Goal: Information Seeking & Learning: Learn about a topic

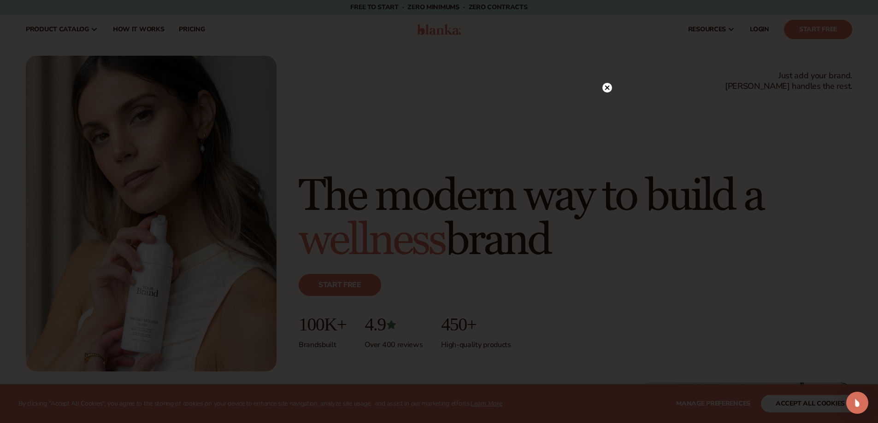
click at [238, 82] on div at bounding box center [439, 211] width 878 height 423
click at [606, 105] on circle at bounding box center [607, 107] width 10 height 10
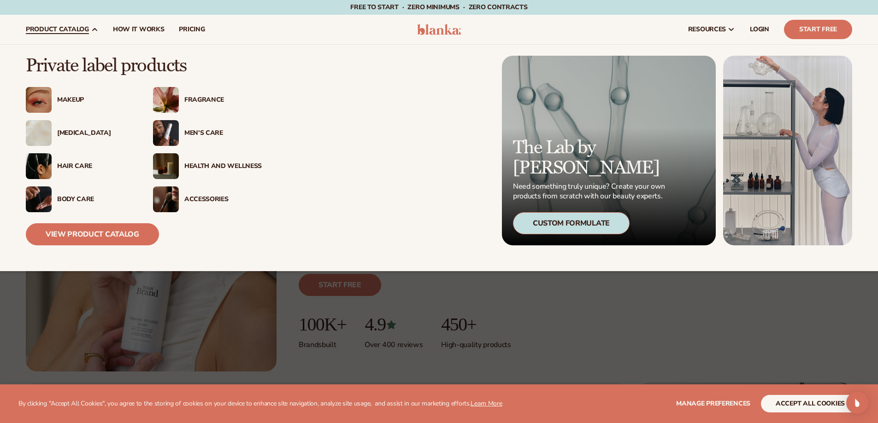
click at [73, 132] on div "[MEDICAL_DATA]" at bounding box center [95, 133] width 77 height 8
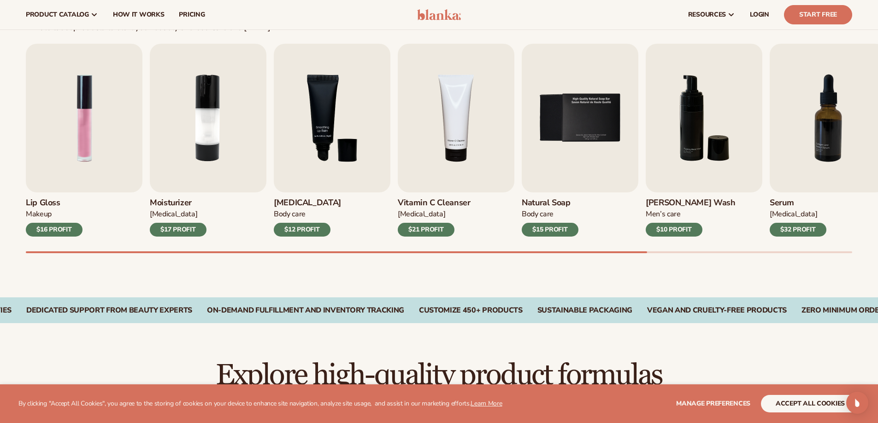
scroll to position [276, 0]
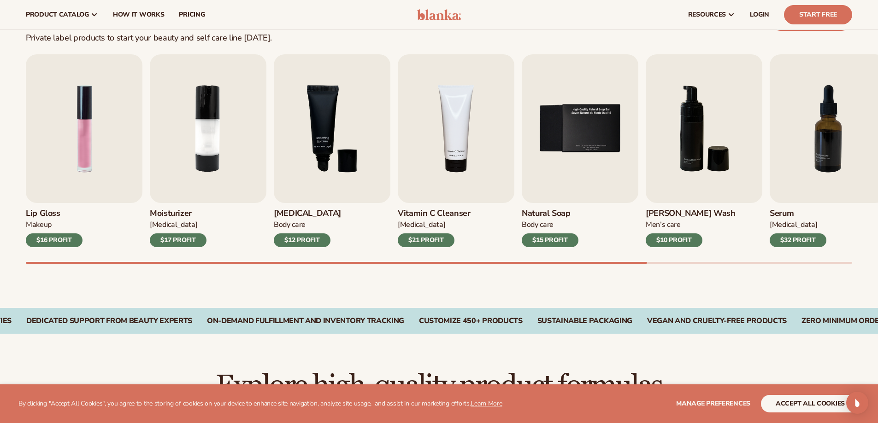
drag, startPoint x: 643, startPoint y: 261, endPoint x: 684, endPoint y: 255, distance: 41.4
click at [684, 255] on div "Lip Gloss Makeup $16 PROFIT Moisturizer Skin Care $17 PROFIT Lip Balm Body Care…" at bounding box center [452, 159] width 852 height 210
click at [690, 260] on div "Lip Gloss Makeup $16 PROFIT Moisturizer Skin Care $17 PROFIT Lip Balm Body Care…" at bounding box center [452, 159] width 852 height 210
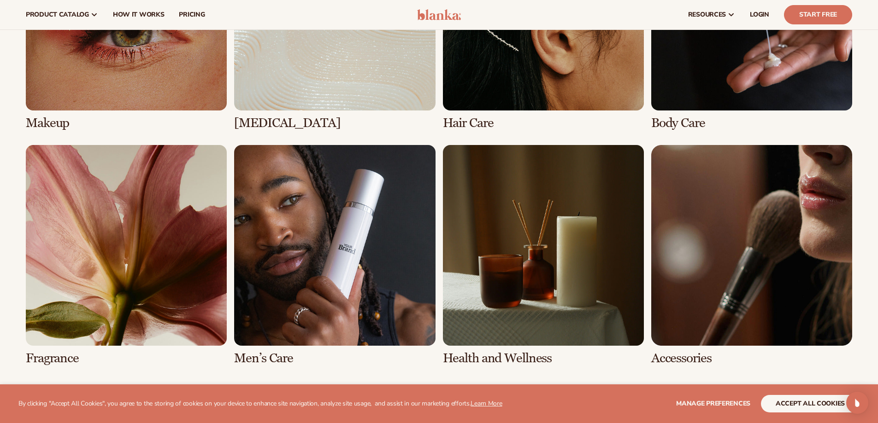
scroll to position [691, 0]
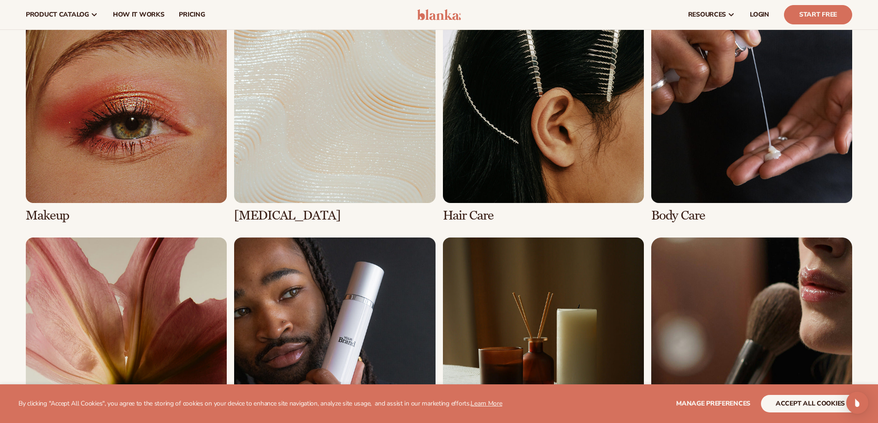
click at [285, 107] on link "2 / 8" at bounding box center [334, 112] width 201 height 221
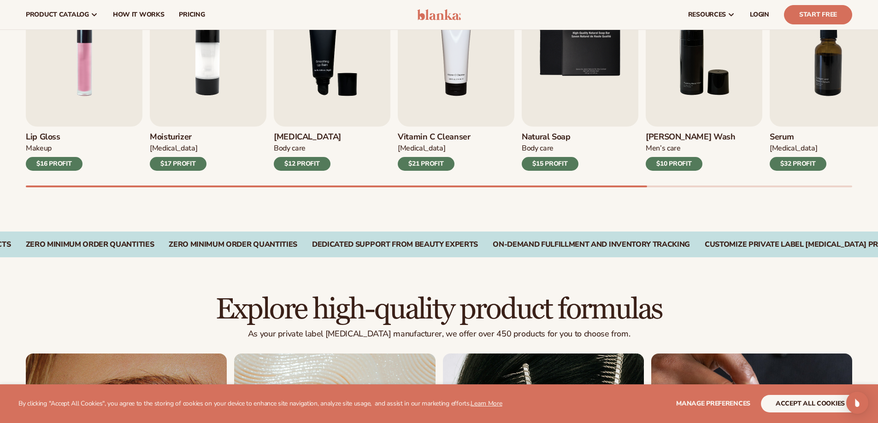
scroll to position [322, 0]
